Goal: Task Accomplishment & Management: Use online tool/utility

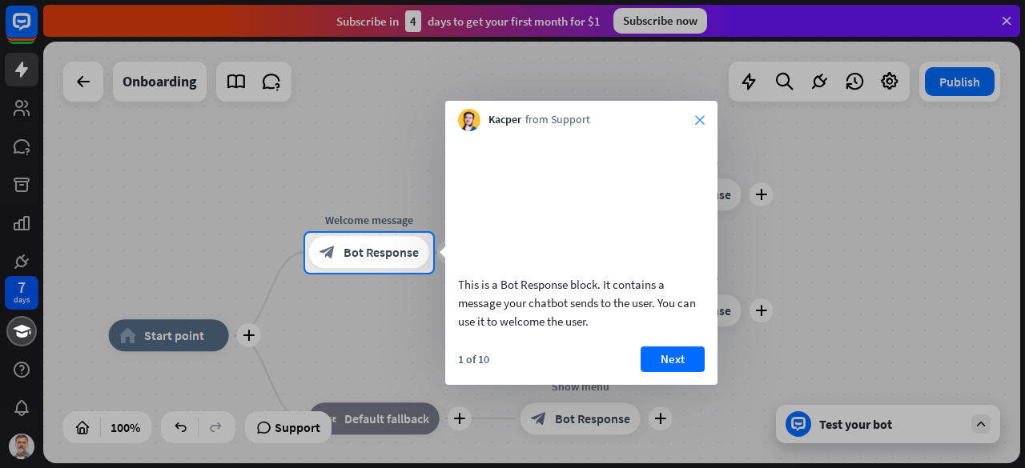
click at [695, 116] on icon "close" at bounding box center [700, 120] width 10 height 10
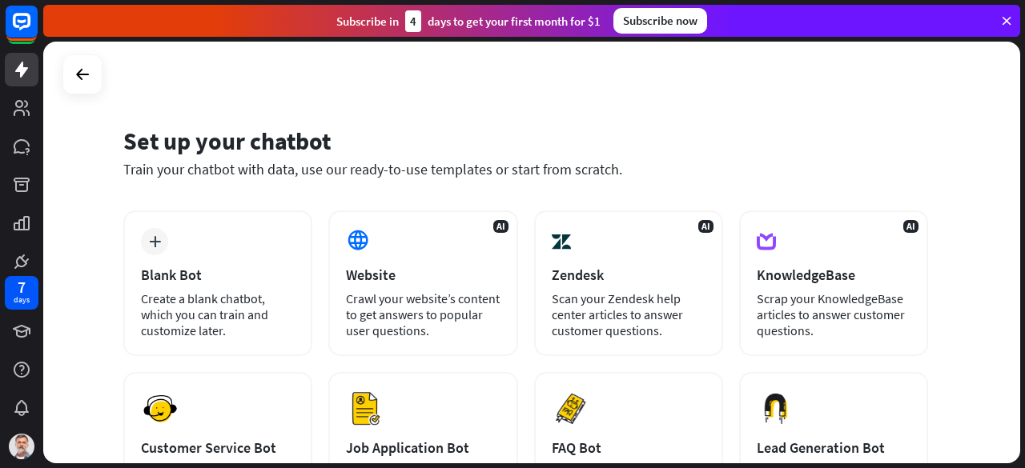
click at [417, 206] on div "Set up your chatbot Train your chatbot with data, use our ready-to-use template…" at bounding box center [525, 162] width 805 height 97
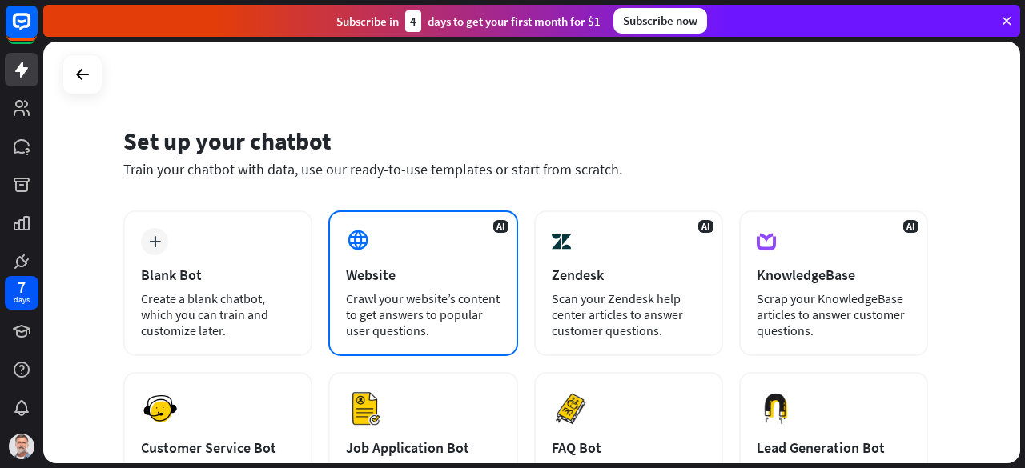
click at [416, 247] on div "AI Website Crawl your website’s content to get answers to popular user question…" at bounding box center [422, 284] width 189 height 146
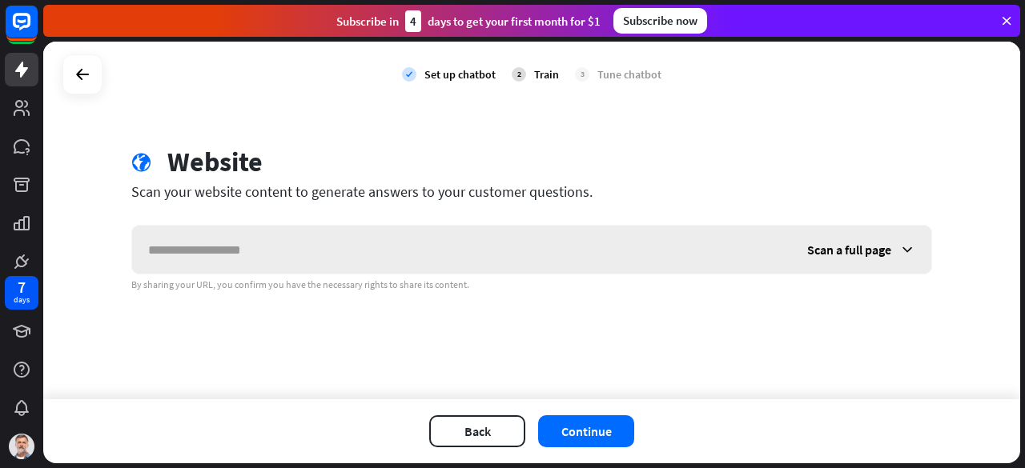
click at [416, 254] on input "text" at bounding box center [461, 250] width 659 height 48
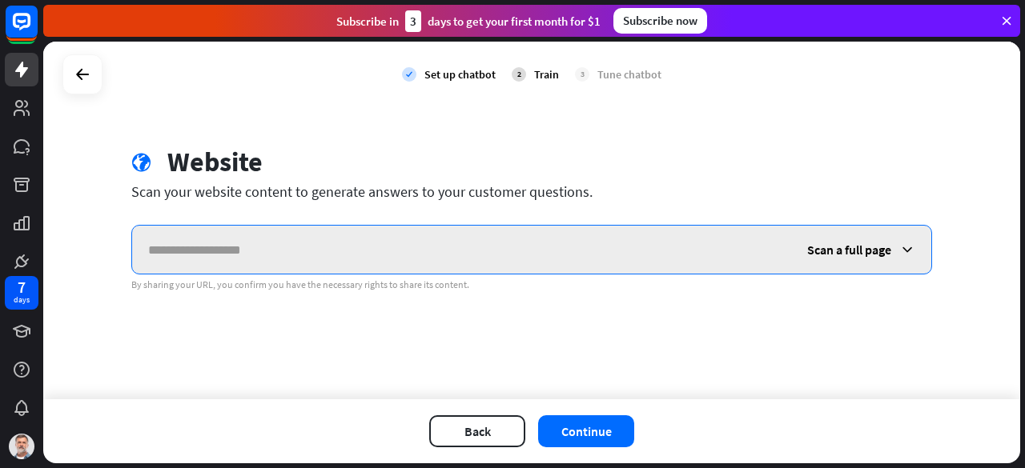
paste input "**********"
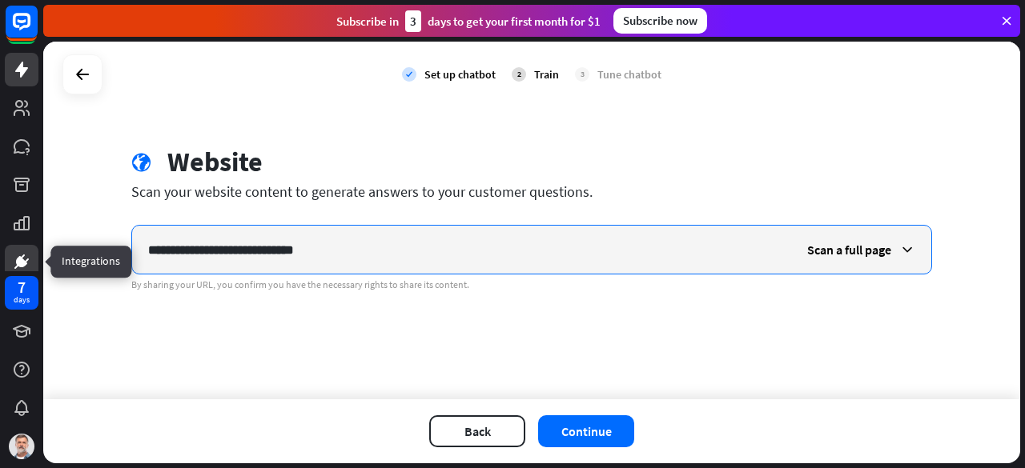
drag, startPoint x: 190, startPoint y: 246, endPoint x: 34, endPoint y: 247, distance: 156.1
click at [34, 247] on div "**********" at bounding box center [512, 234] width 1025 height 468
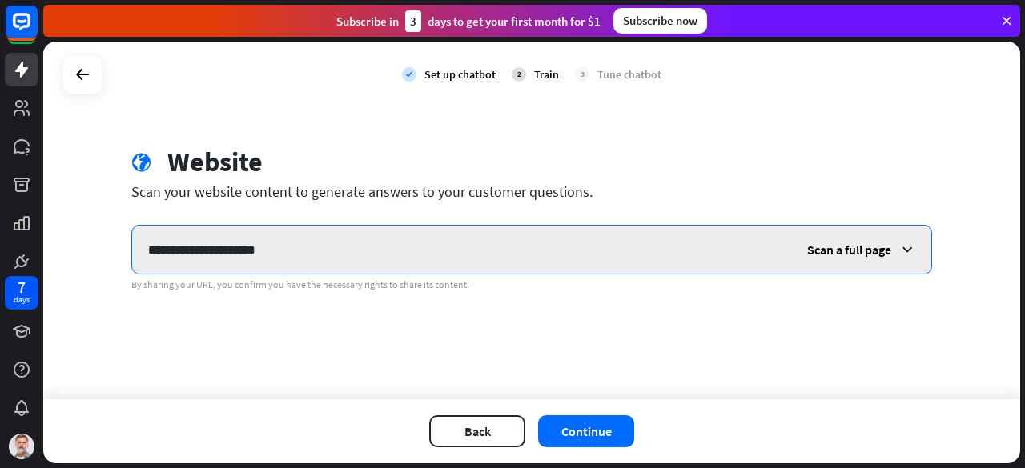
click at [315, 254] on input "**********" at bounding box center [461, 250] width 659 height 48
type input "**********"
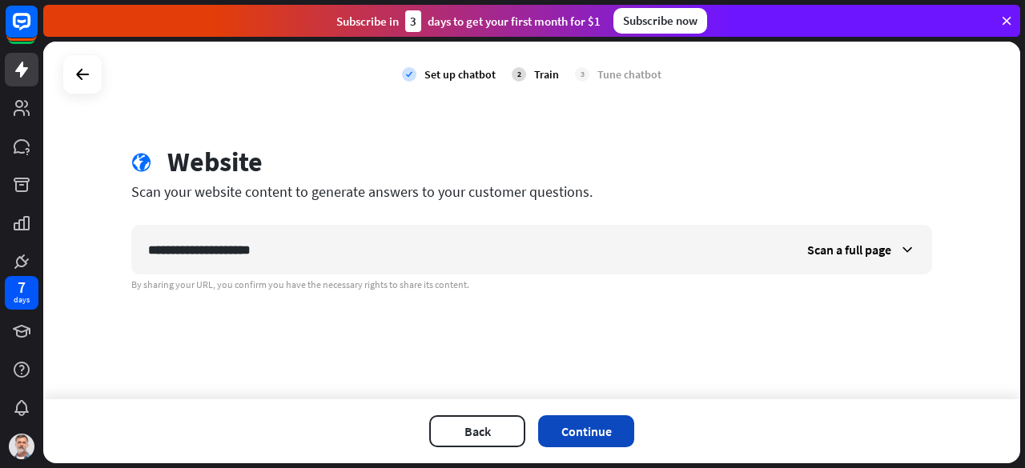
click at [576, 423] on button "Continue" at bounding box center [586, 431] width 96 height 32
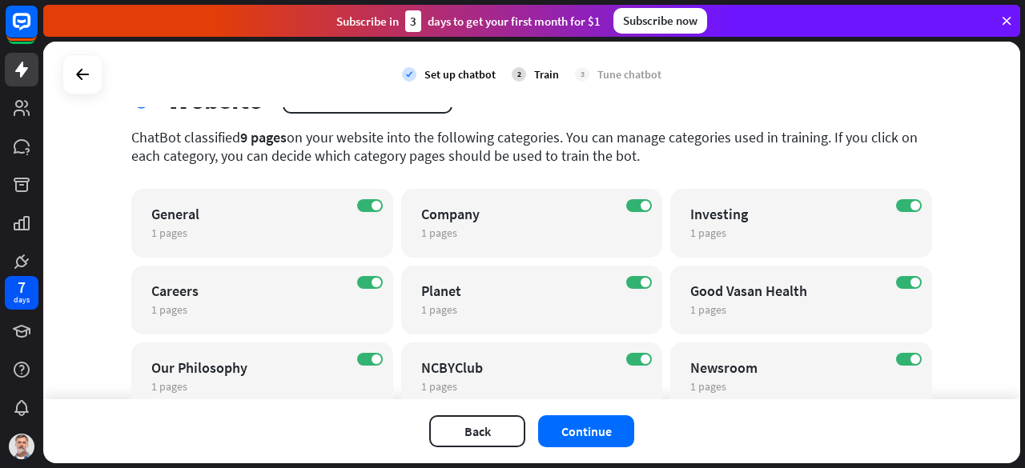
scroll to position [125, 0]
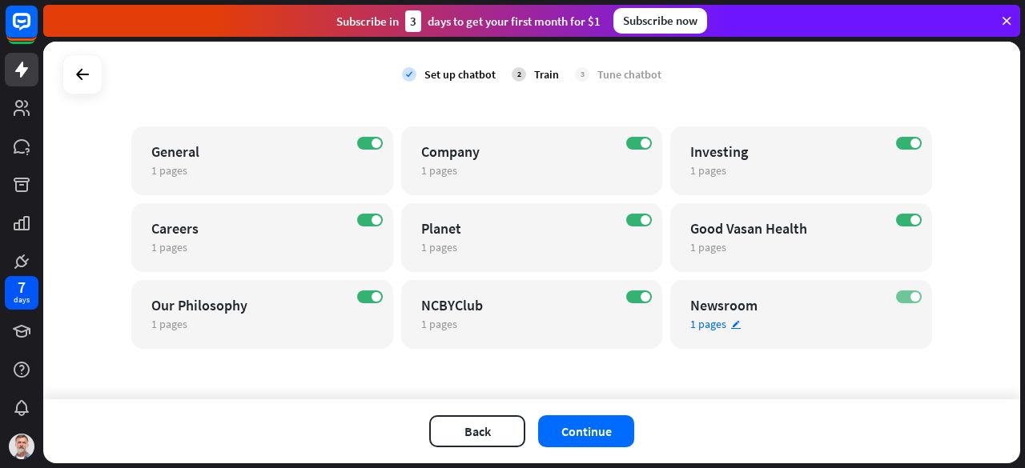
click at [898, 294] on label "ON" at bounding box center [909, 297] width 26 height 13
click at [590, 441] on button "Continue" at bounding box center [586, 431] width 96 height 32
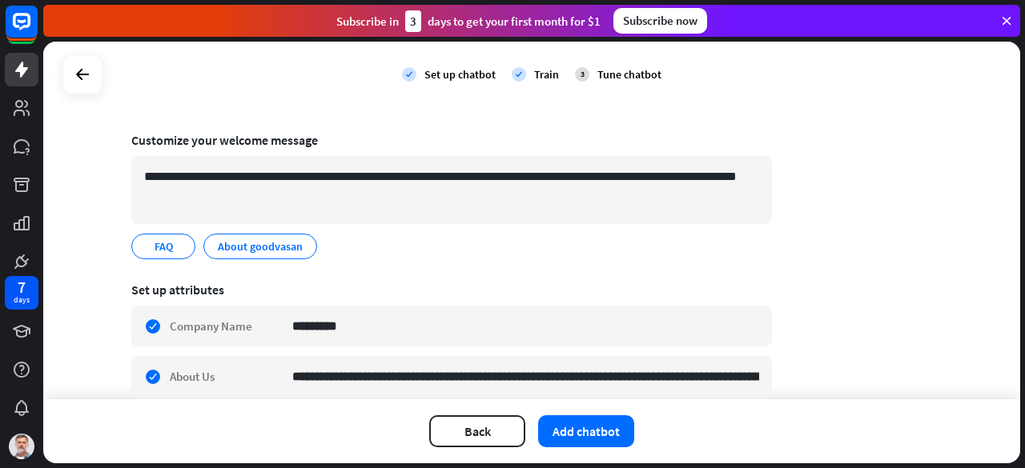
scroll to position [80, 0]
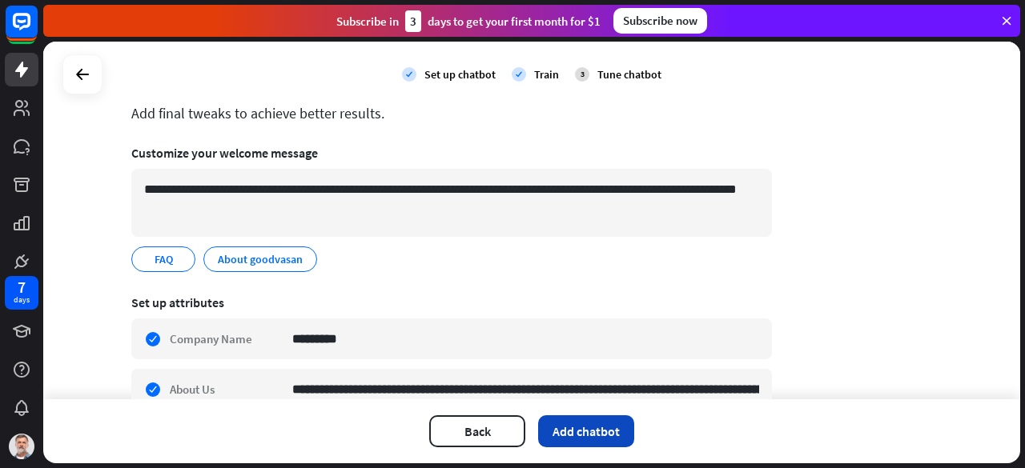
click at [578, 433] on button "Add chatbot" at bounding box center [586, 431] width 96 height 32
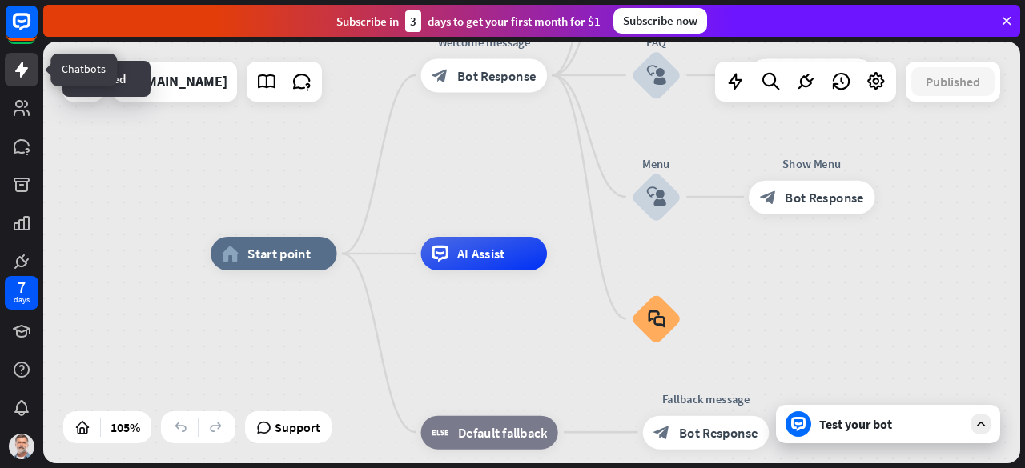
click at [24, 70] on icon at bounding box center [21, 70] width 13 height 16
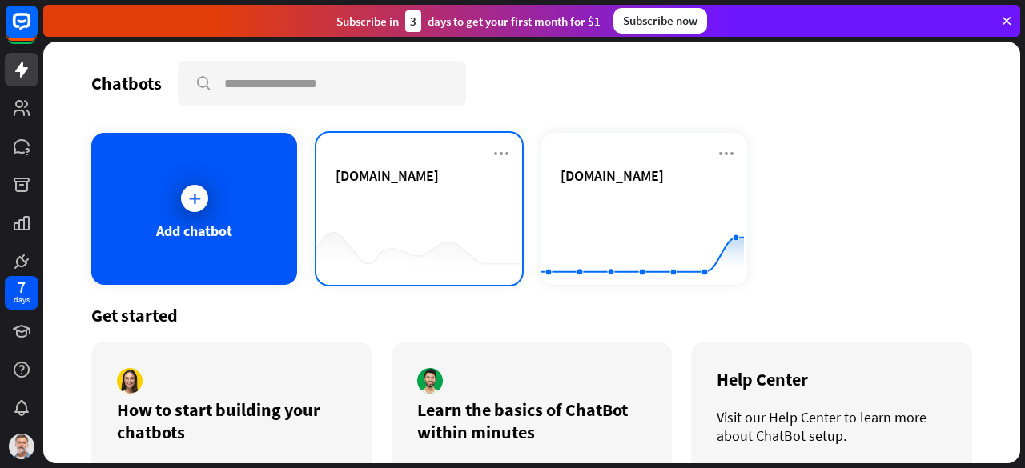
click at [408, 179] on span "[DOMAIN_NAME]" at bounding box center [386, 176] width 103 height 18
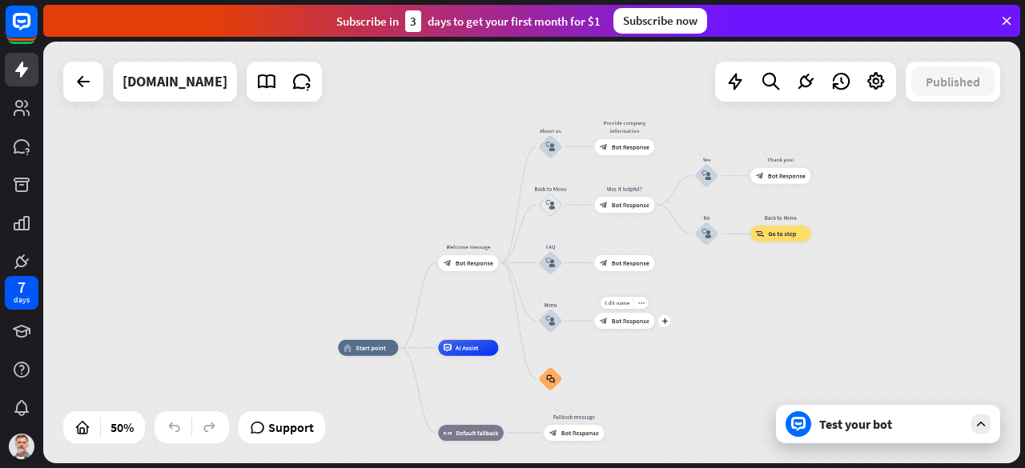
drag, startPoint x: 636, startPoint y: 200, endPoint x: 591, endPoint y: 306, distance: 114.8
click at [594, 313] on div "Edit name more_horiz plus Show Menu block_bot_response Bot Response" at bounding box center [624, 321] width 60 height 16
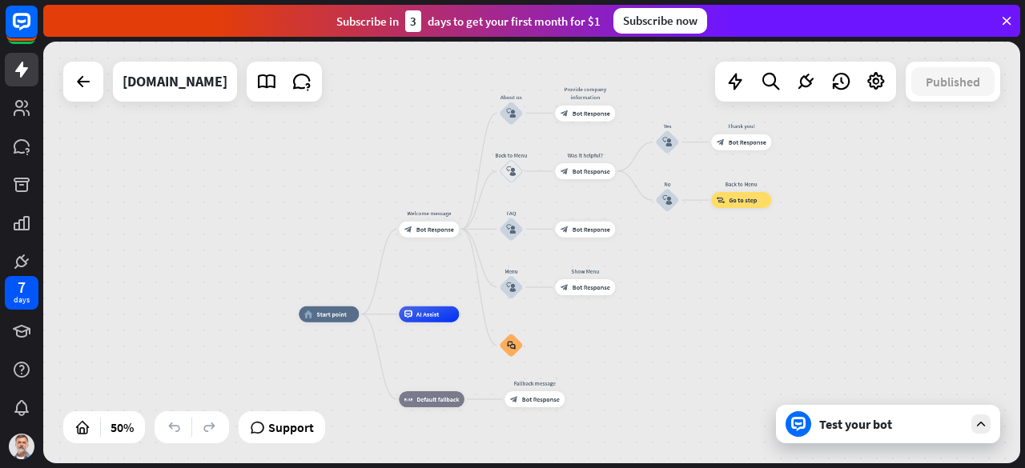
click at [877, 433] on div "Test your bot" at bounding box center [888, 424] width 224 height 38
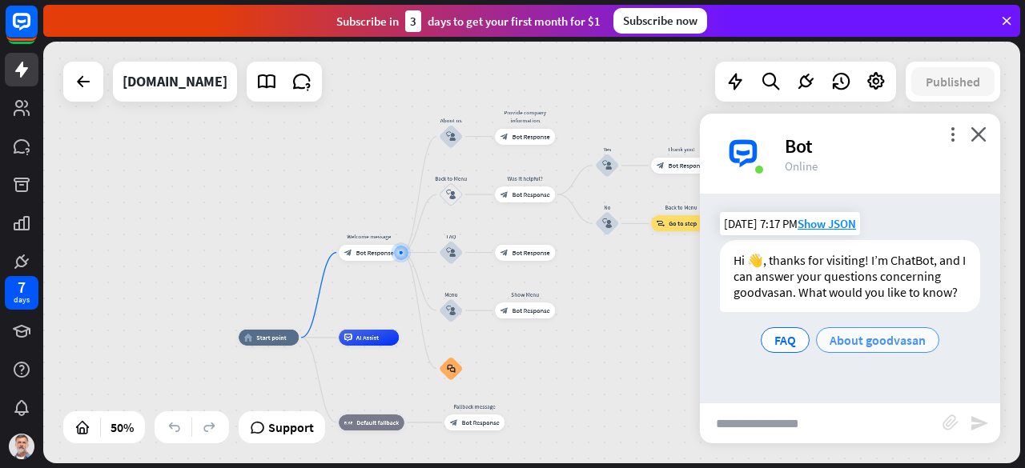
click at [866, 346] on span "About goodvasan" at bounding box center [877, 340] width 96 height 16
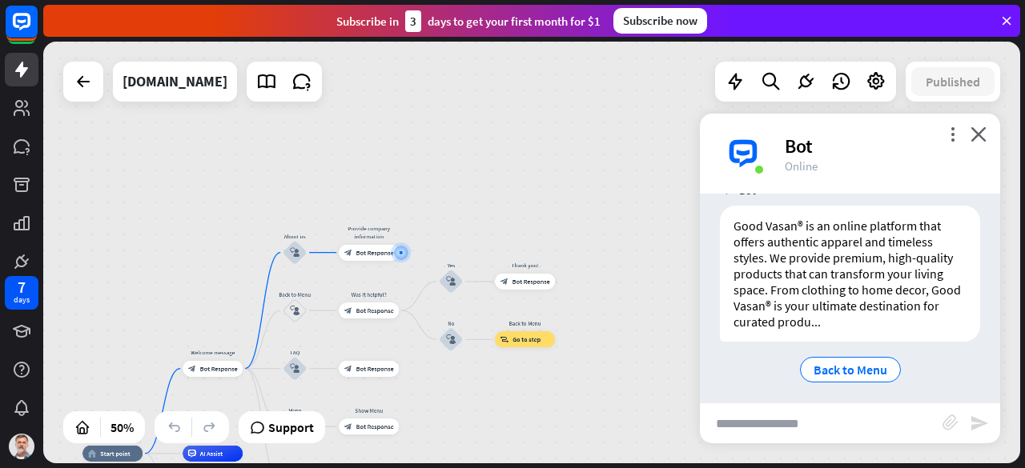
scroll to position [246, 0]
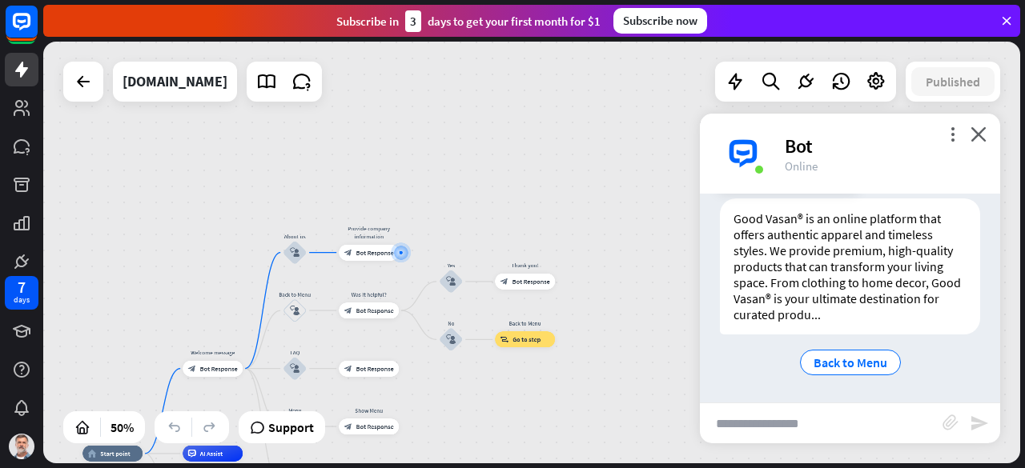
click at [823, 313] on div "Good Vasan® is an online platform that offers authentic apparel and timeless st…" at bounding box center [850, 267] width 260 height 136
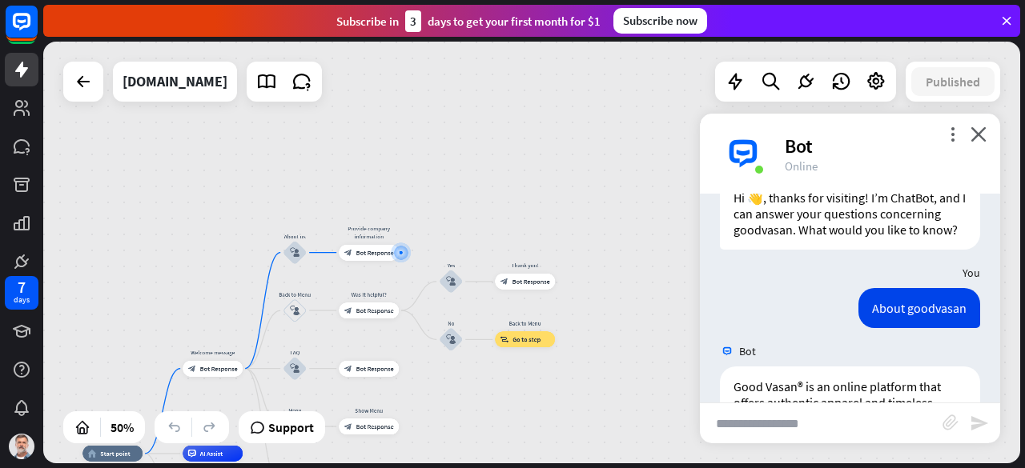
scroll to position [0, 0]
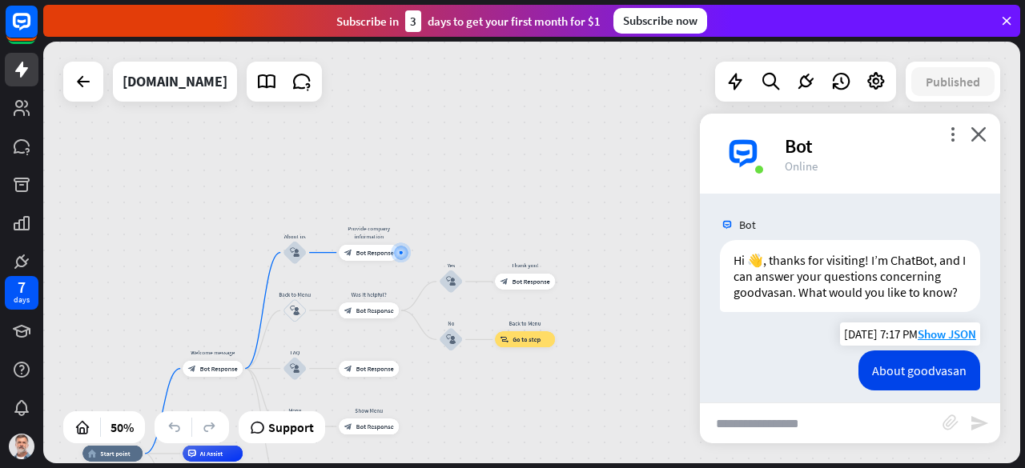
click at [898, 390] on div "About goodvasan" at bounding box center [919, 371] width 122 height 40
copy div "About goodvasan"
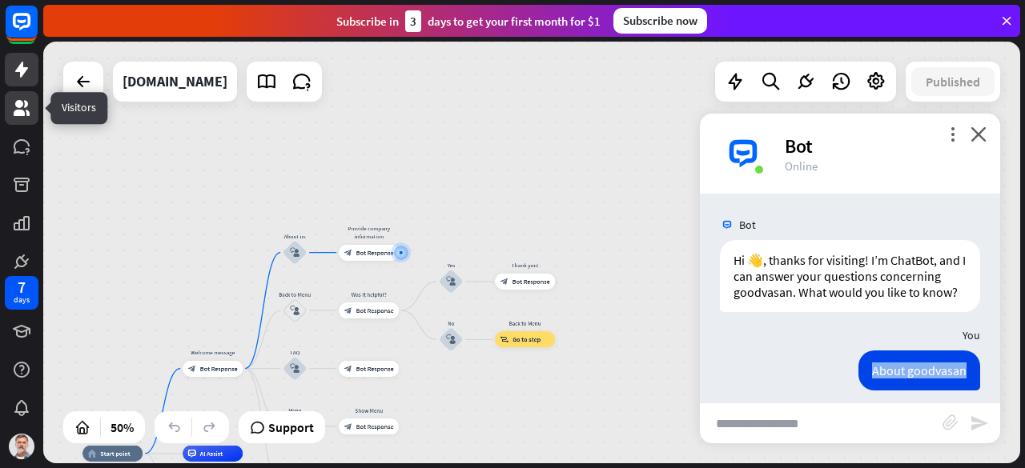
click at [10, 108] on link at bounding box center [22, 108] width 34 height 34
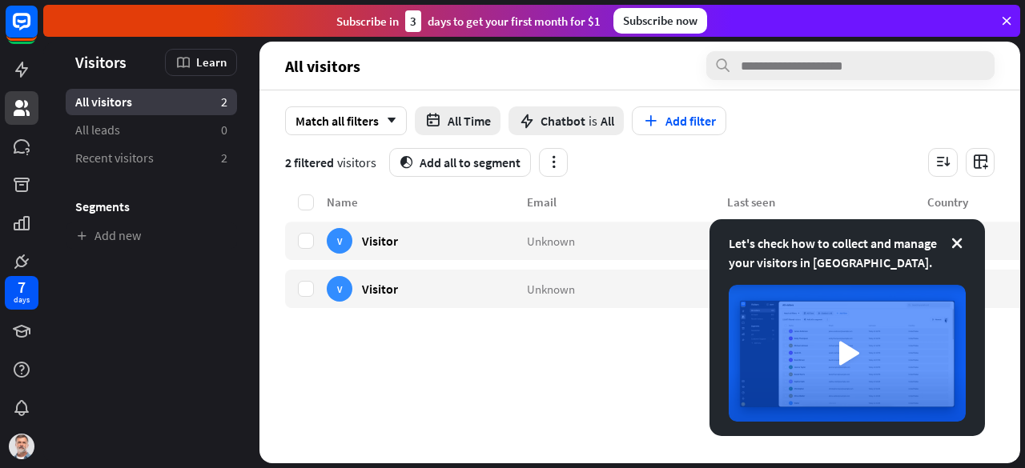
click at [965, 243] on div "Let's check how to collect and manage your visitors in [GEOGRAPHIC_DATA]." at bounding box center [846, 327] width 275 height 217
click at [959, 243] on icon at bounding box center [957, 243] width 16 height 16
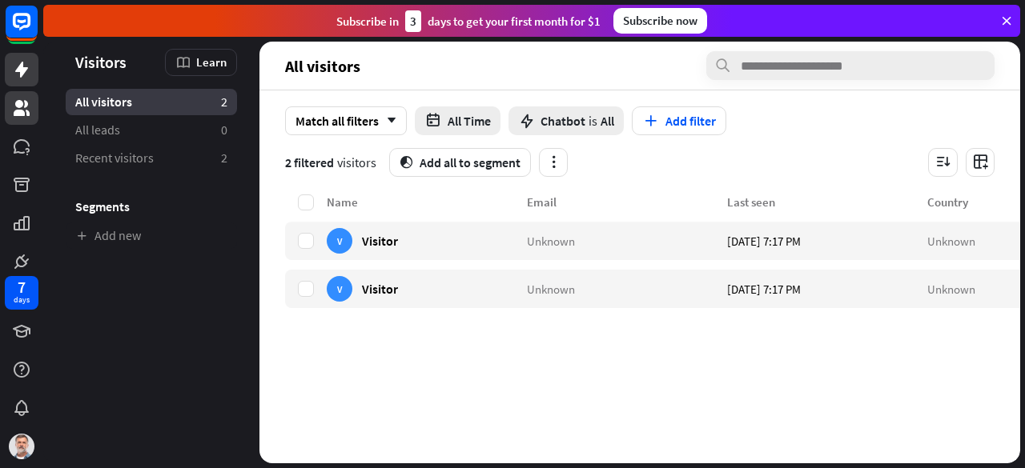
click at [14, 59] on link at bounding box center [22, 70] width 34 height 34
